Goal: Transaction & Acquisition: Book appointment/travel/reservation

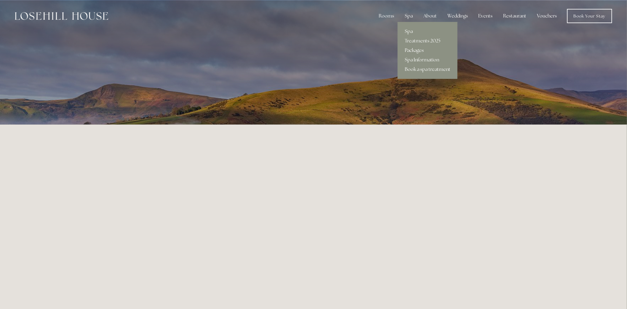
click at [416, 50] on link "Packages" at bounding box center [428, 50] width 60 height 9
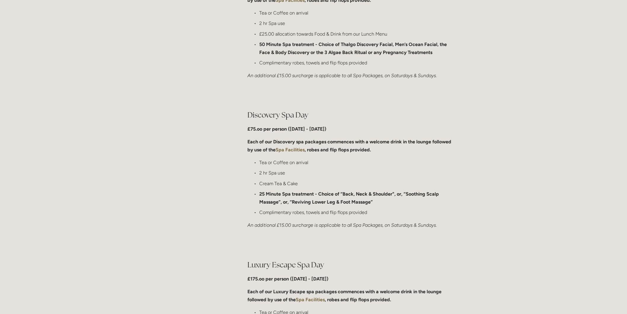
scroll to position [395, 0]
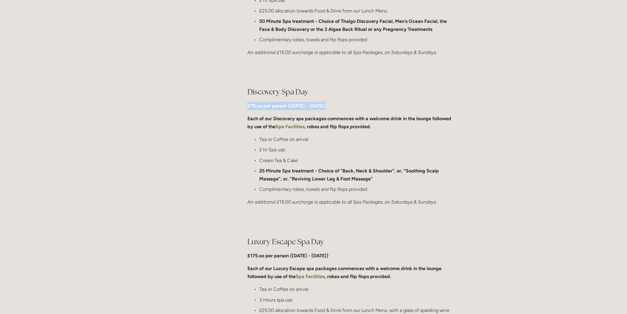
drag, startPoint x: 247, startPoint y: 102, endPoint x: 327, endPoint y: 103, distance: 79.7
click at [327, 103] on div "Discovery Spa Day £75.oo per person ([DATE] - [DATE]) Each of our Discovery spa…" at bounding box center [351, 146] width 218 height 129
drag, startPoint x: 278, startPoint y: 201, endPoint x: 292, endPoint y: 199, distance: 14.3
click at [292, 199] on em "An additional £15.00 surcharge is applicable to all Spa Packages, on Saturdays …" at bounding box center [341, 202] width 189 height 6
click at [304, 194] on div "Discovery Spa Day £75.oo per person ([DATE] - [DATE]) Each of our Discovery spa…" at bounding box center [351, 146] width 208 height 119
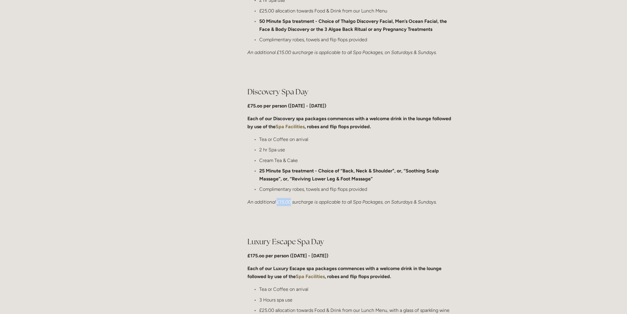
drag, startPoint x: 276, startPoint y: 202, endPoint x: 291, endPoint y: 200, distance: 14.6
click at [291, 200] on em "An additional £15.00 surcharge is applicable to all Spa Packages, on Saturdays …" at bounding box center [341, 202] width 189 height 6
click at [293, 192] on p "Complimentary robes, towels and flip flops provided" at bounding box center [357, 189] width 196 height 8
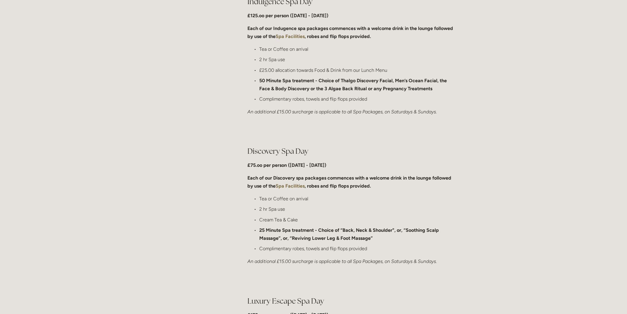
scroll to position [329, 0]
